Goal: Transaction & Acquisition: Book appointment/travel/reservation

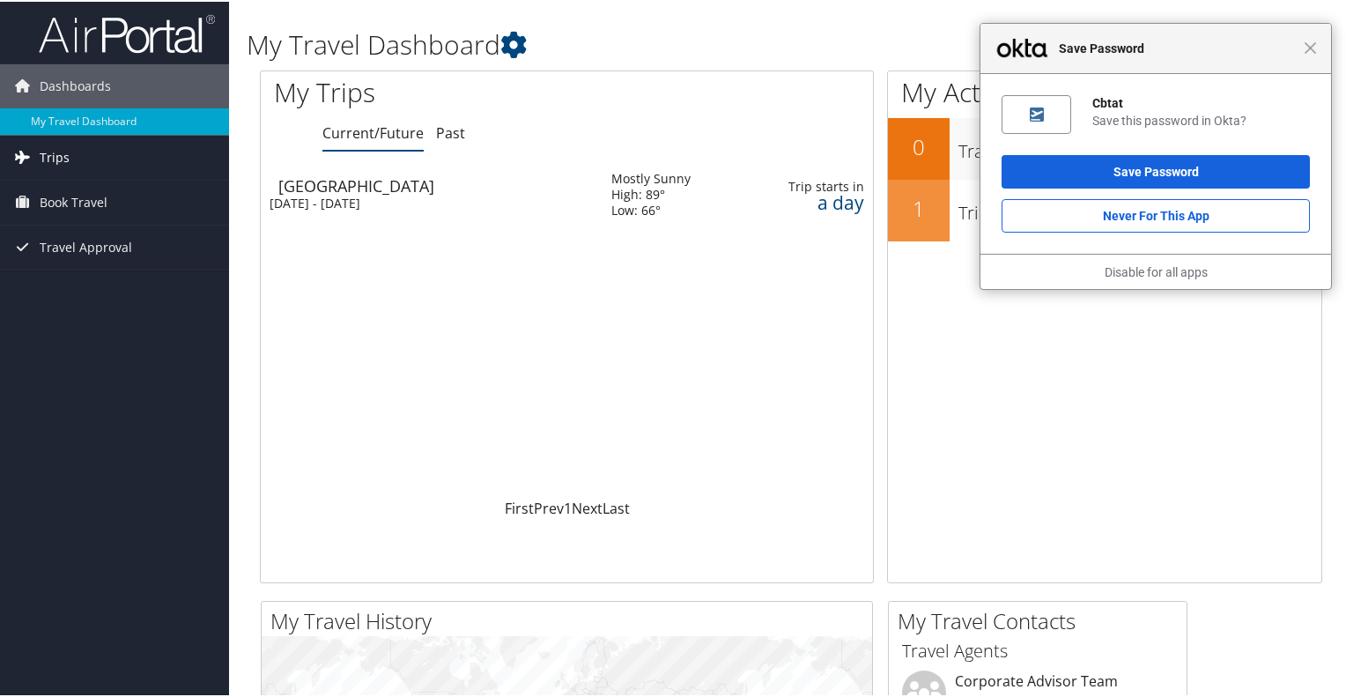
click at [46, 158] on span "Trips" at bounding box center [55, 156] width 30 height 44
click at [69, 274] on span "Book Travel" at bounding box center [74, 280] width 68 height 44
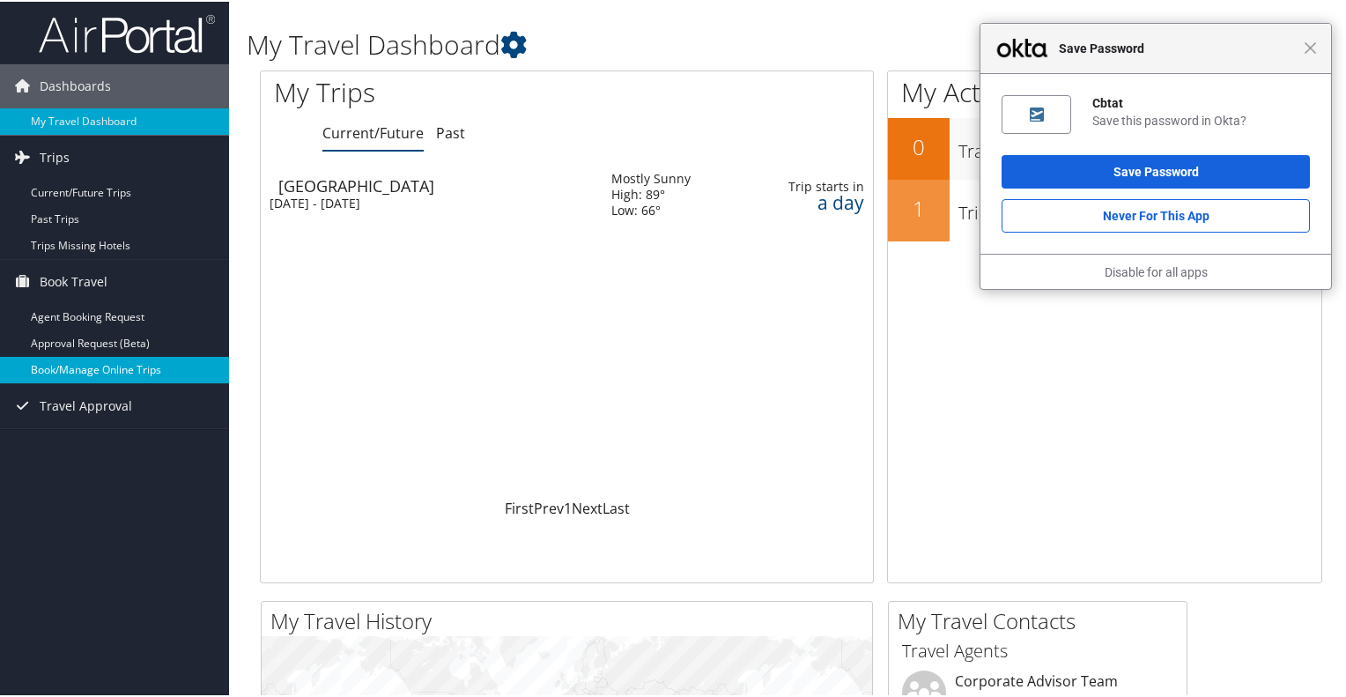
click at [71, 369] on link "Book/Manage Online Trips" at bounding box center [114, 368] width 229 height 26
click at [1309, 43] on span "Close" at bounding box center [1310, 46] width 13 height 13
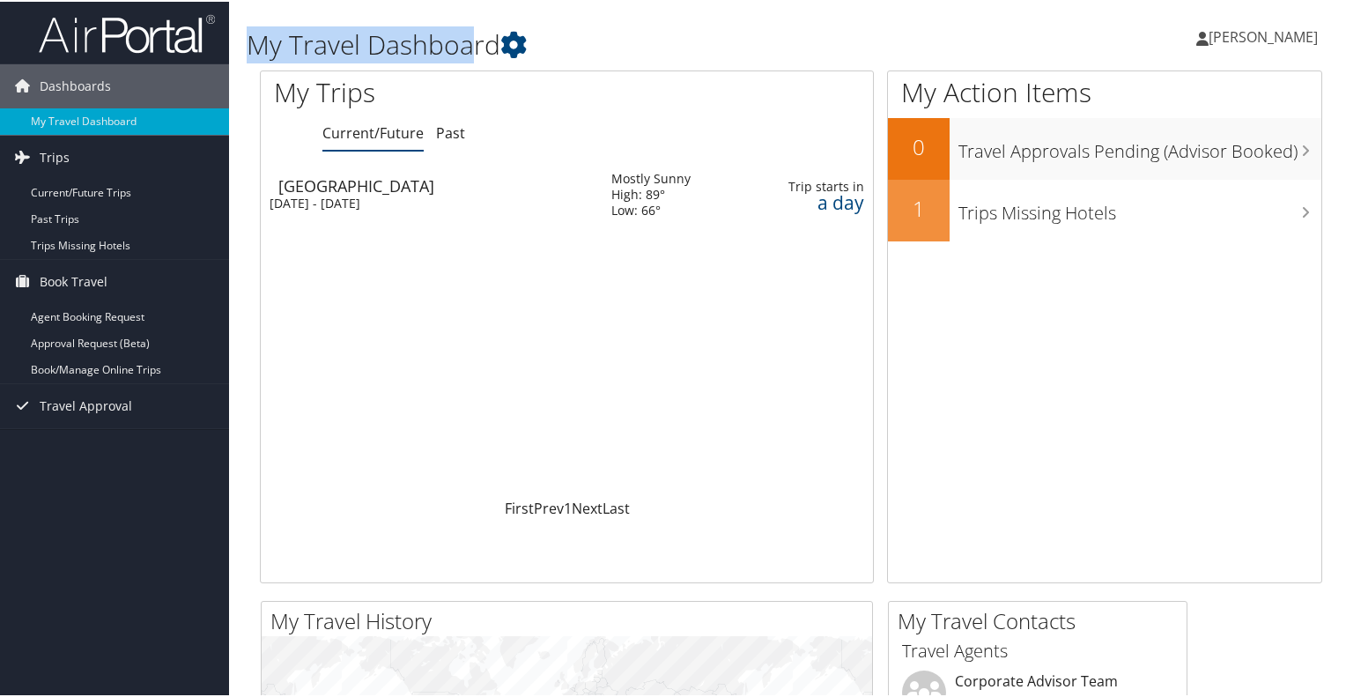
drag, startPoint x: 247, startPoint y: 37, endPoint x: 536, endPoint y: 48, distance: 289.2
click at [522, 48] on h1 "My Travel Dashboard" at bounding box center [610, 43] width 726 height 37
click at [597, 46] on h1 "My Travel Dashboard" at bounding box center [610, 43] width 726 height 37
click at [286, 25] on h1 "My Travel Dashboard" at bounding box center [610, 43] width 726 height 37
click at [255, 45] on h1 "My Travel Dashboard" at bounding box center [610, 43] width 726 height 37
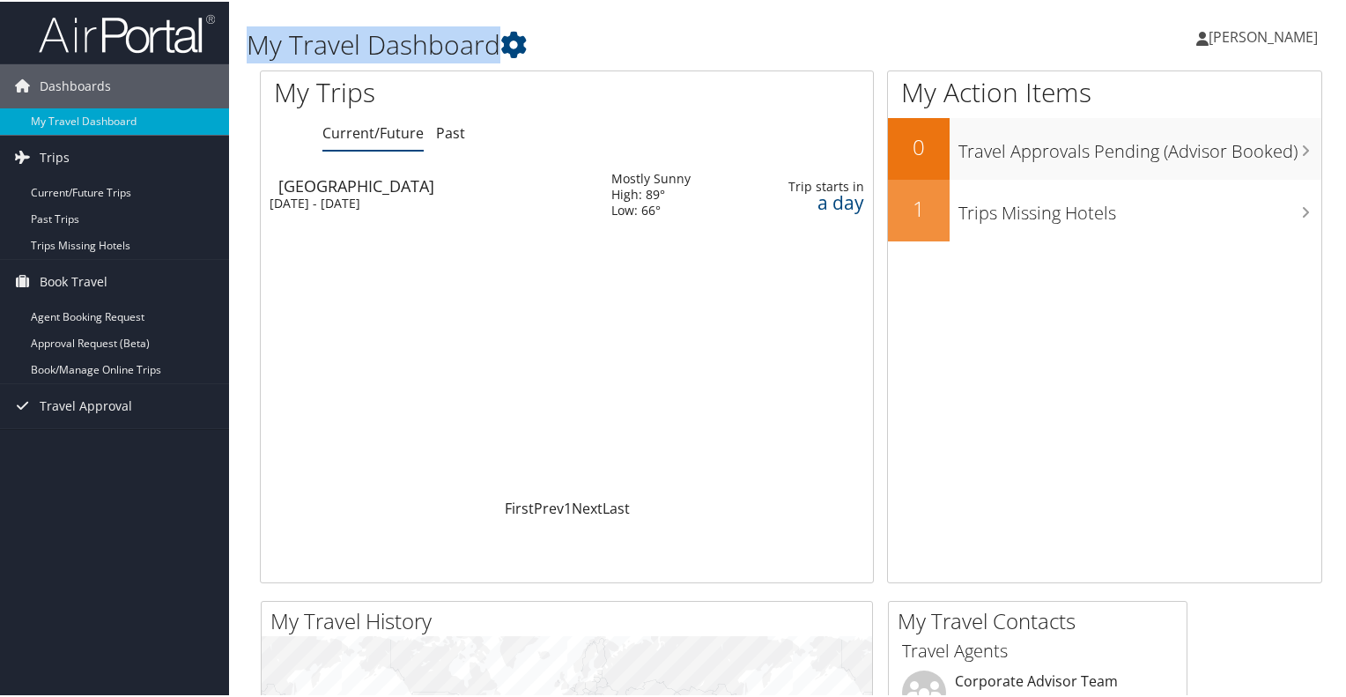
drag, startPoint x: 245, startPoint y: 37, endPoint x: 588, endPoint y: 49, distance: 342.9
click at [561, 48] on div "My Travel Dashboard Brent Dubovick Brent Dubovick My Settings Travel Agency Con…" at bounding box center [791, 34] width 1124 height 69
click at [590, 48] on h1 "My Travel Dashboard" at bounding box center [610, 43] width 726 height 37
click at [370, 45] on h1 "My Travel Dashboard" at bounding box center [610, 43] width 726 height 37
drag, startPoint x: 267, startPoint y: 38, endPoint x: 578, endPoint y: 39, distance: 311.0
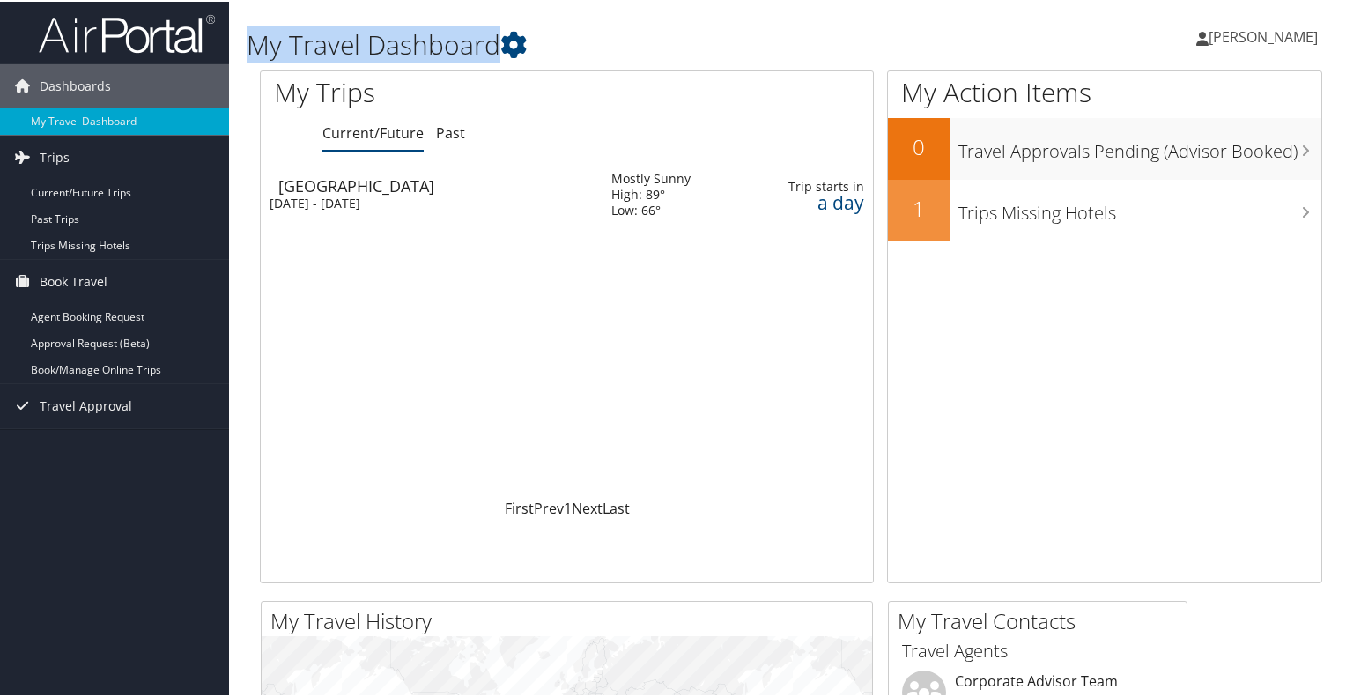
click at [573, 41] on div "My Travel Dashboard Brent Dubovick Brent Dubovick My Settings Travel Agency Con…" at bounding box center [791, 34] width 1124 height 69
click at [585, 38] on h1 "My Travel Dashboard" at bounding box center [610, 43] width 726 height 37
click at [253, 33] on h1 "My Travel Dashboard" at bounding box center [610, 43] width 726 height 37
click at [249, 39] on h1 "My Travel Dashboard" at bounding box center [610, 43] width 726 height 37
drag, startPoint x: 251, startPoint y: 42, endPoint x: 537, endPoint y: 48, distance: 286.4
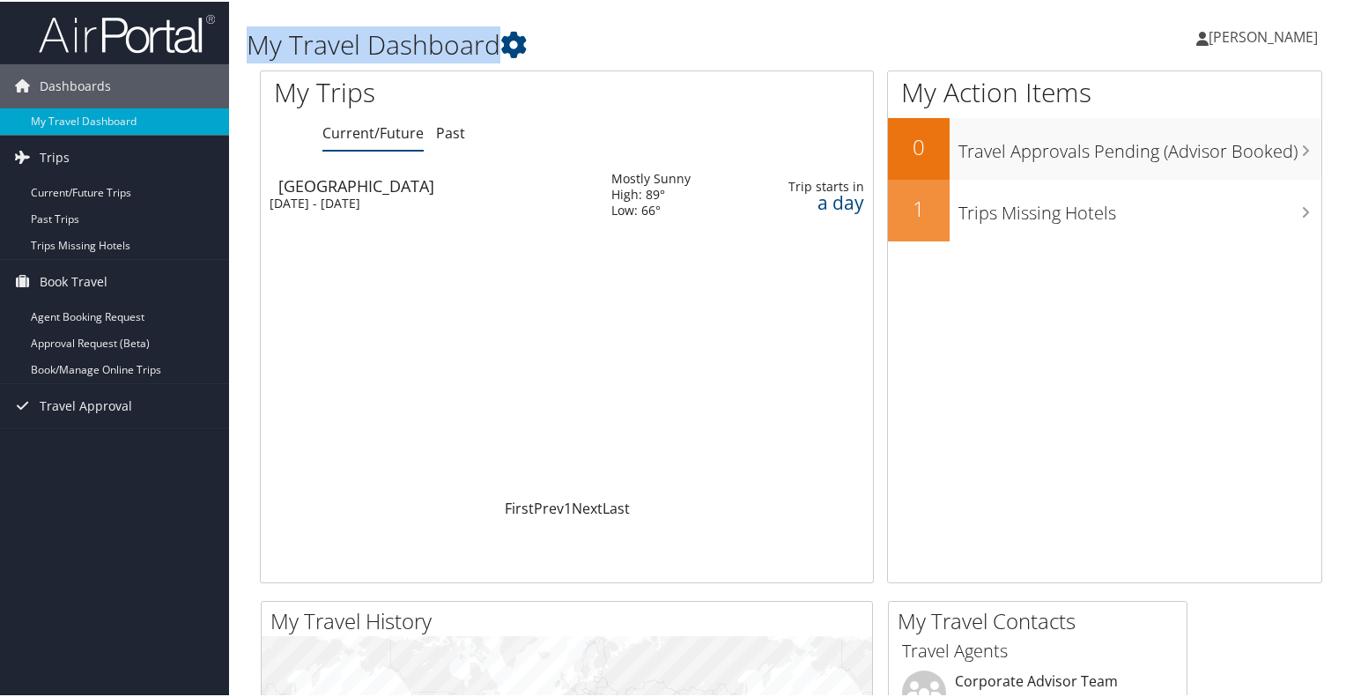
click at [529, 48] on h1 "My Travel Dashboard" at bounding box center [610, 43] width 726 height 37
click at [571, 46] on h1 "My Travel Dashboard" at bounding box center [610, 43] width 726 height 37
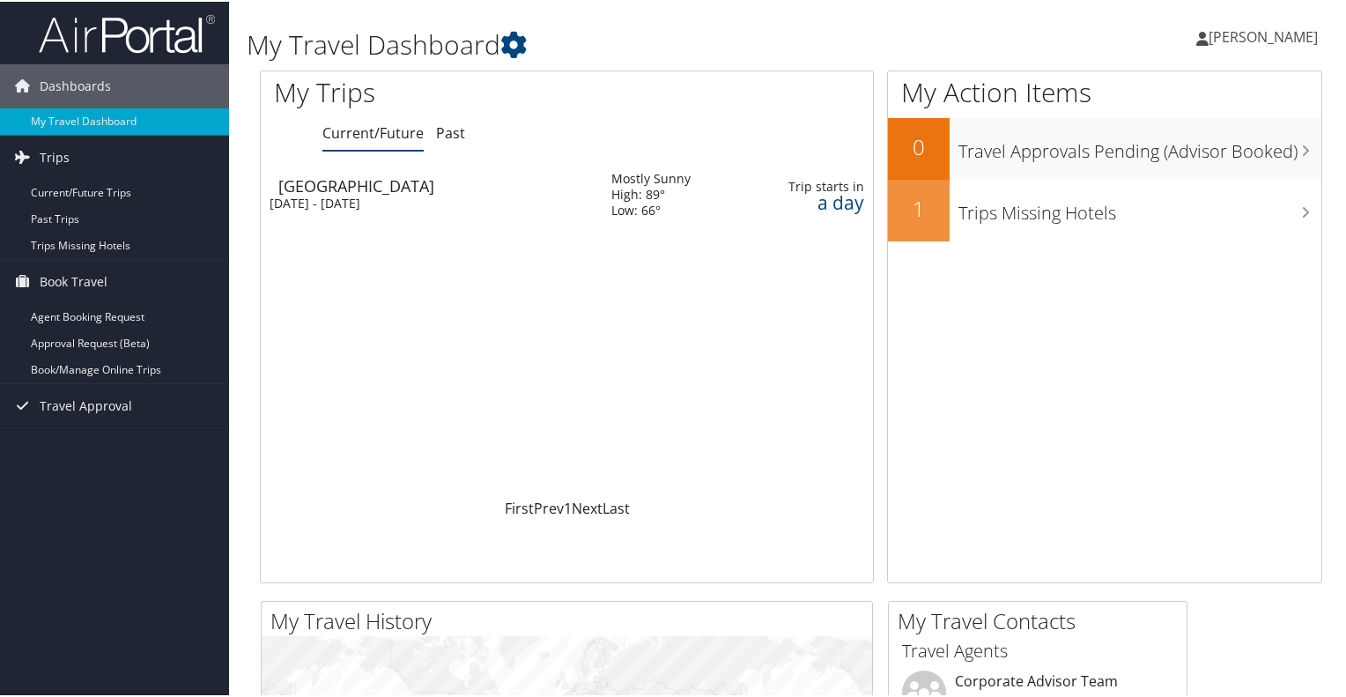
drag, startPoint x: 425, startPoint y: 45, endPoint x: 305, endPoint y: 36, distance: 120.1
click at [423, 45] on h1 "My Travel Dashboard" at bounding box center [610, 43] width 726 height 37
click at [251, 31] on h1 "My Travel Dashboard" at bounding box center [610, 43] width 726 height 37
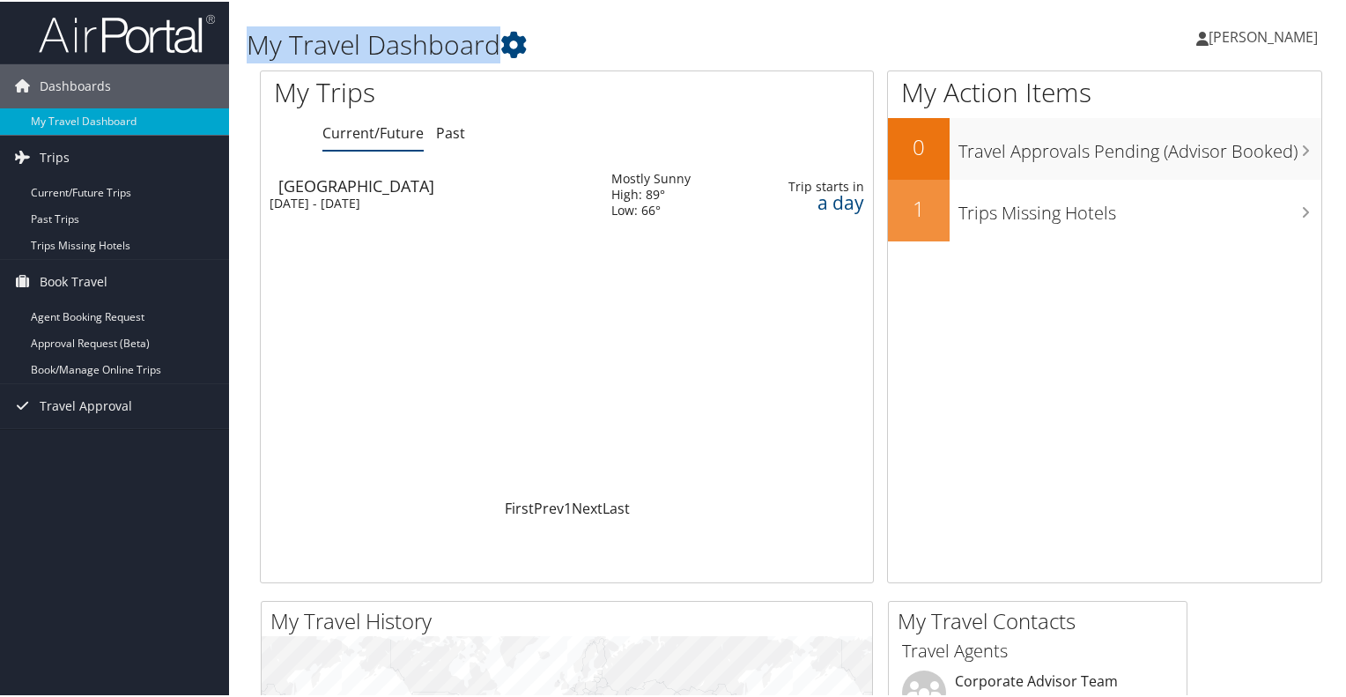
click at [251, 31] on h1 "My Travel Dashboard" at bounding box center [610, 43] width 726 height 37
click at [258, 40] on h1 "My Travel Dashboard" at bounding box center [610, 43] width 726 height 37
click at [555, 52] on h1 "My Travel Dashboard" at bounding box center [610, 43] width 726 height 37
